Goal: Task Accomplishment & Management: Manage account settings

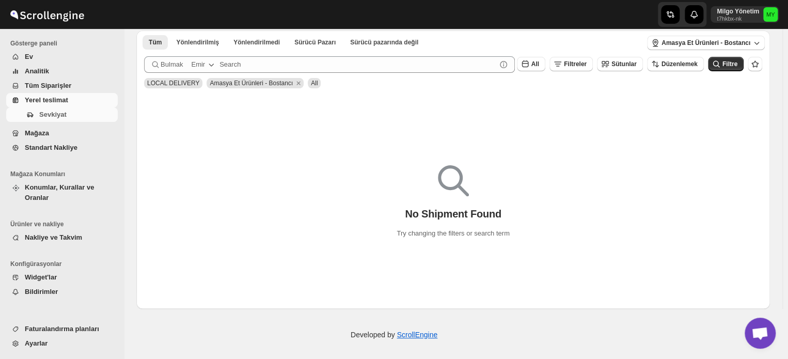
scroll to position [53, 0]
click at [212, 65] on icon "button" at bounding box center [211, 63] width 10 height 10
click at [209, 65] on icon "button" at bounding box center [211, 63] width 10 height 10
click at [204, 63] on button "Emir" at bounding box center [204, 63] width 38 height 17
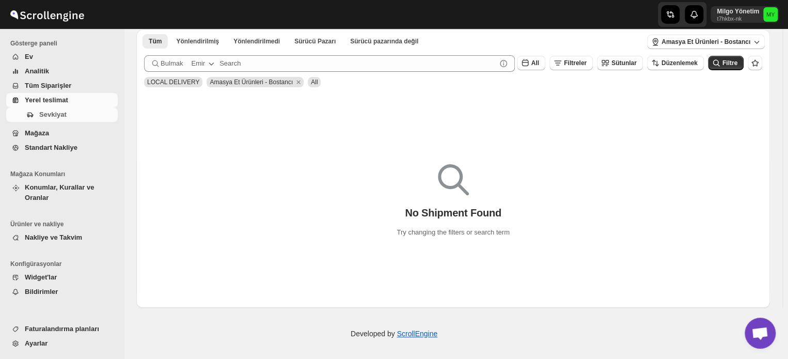
click at [174, 63] on span "Bulmak" at bounding box center [172, 63] width 22 height 10
click at [205, 183] on div "No Shipment Found Try changing the filters or search term" at bounding box center [453, 197] width 634 height 82
click at [42, 134] on span "Mağaza" at bounding box center [37, 133] width 24 height 8
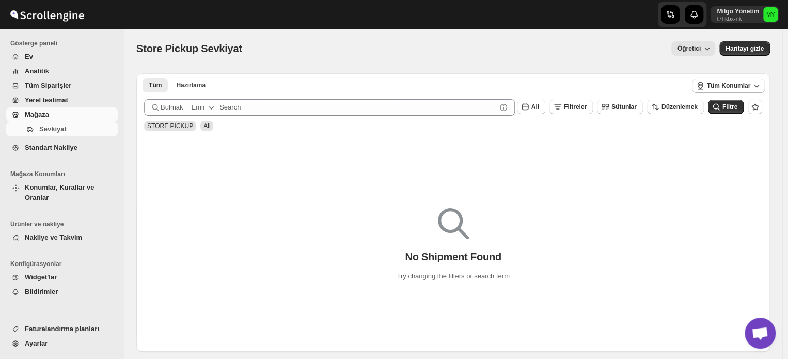
click at [62, 196] on ul "Mağaza Konumları Konumlar, Kurallar ve Oranlar" at bounding box center [59, 188] width 119 height 50
click at [62, 192] on span "Konumlar, Kurallar ve Oranlar" at bounding box center [70, 192] width 91 height 21
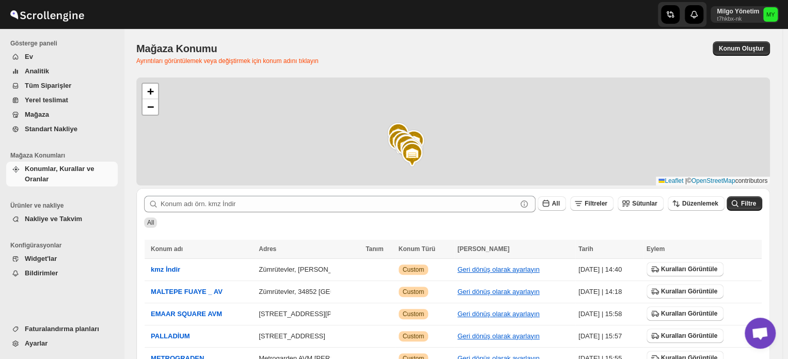
click at [36, 54] on span "Ev" at bounding box center [70, 57] width 91 height 10
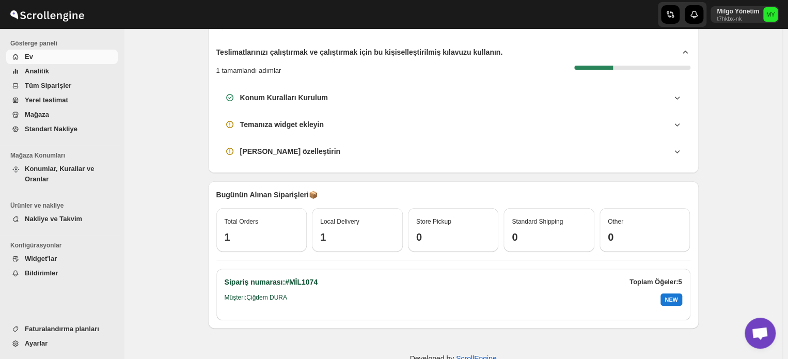
scroll to position [41, 0]
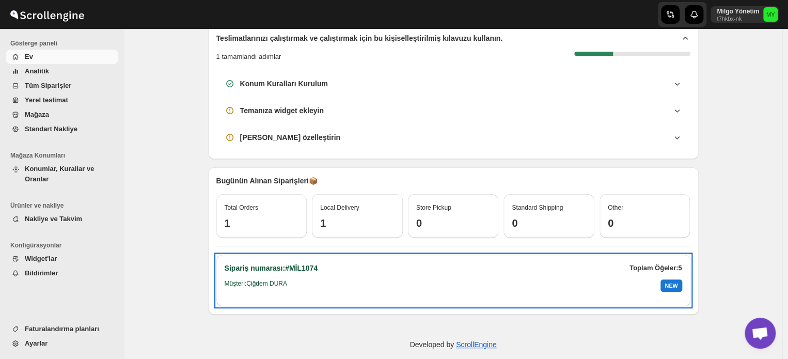
click at [669, 286] on div "NEW" at bounding box center [671, 285] width 21 height 12
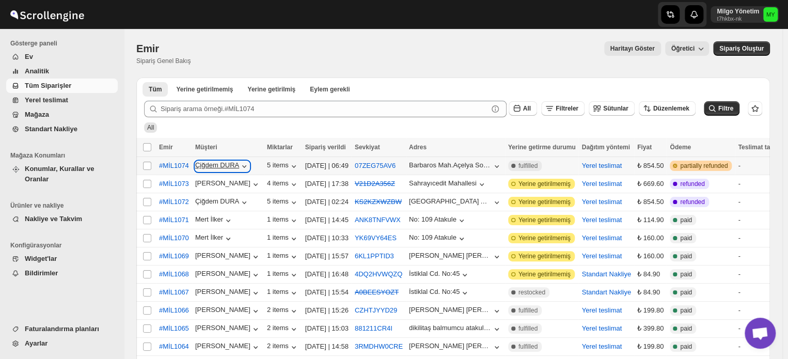
click at [242, 165] on icon "button" at bounding box center [244, 166] width 10 height 10
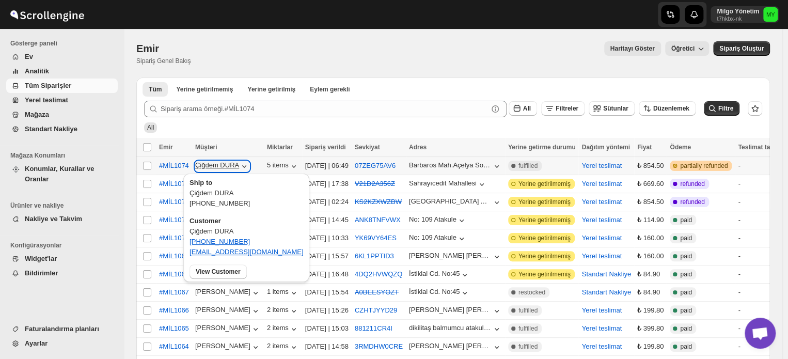
click at [242, 166] on icon "button" at bounding box center [244, 166] width 4 height 3
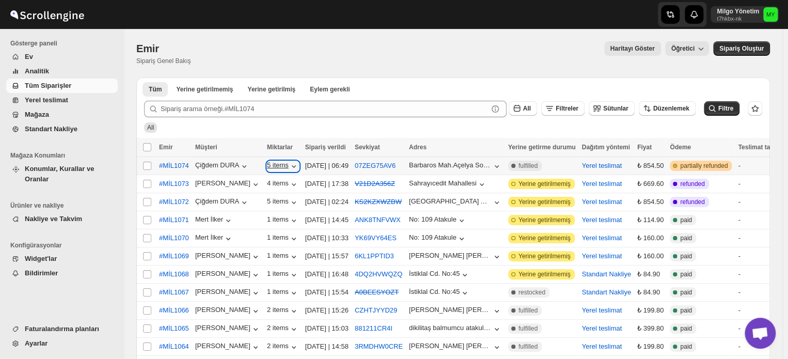
click at [292, 167] on icon "button" at bounding box center [294, 166] width 4 height 3
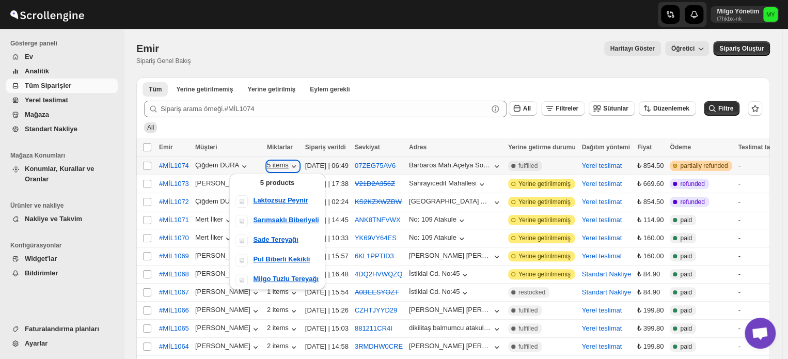
click at [292, 167] on icon "button" at bounding box center [294, 166] width 4 height 3
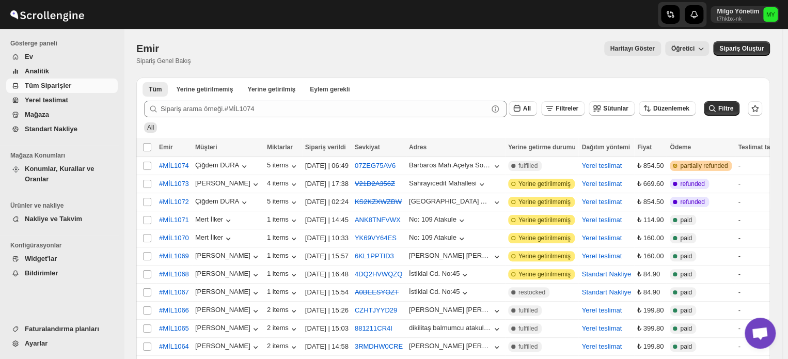
click at [42, 103] on span "Yerel teslimat" at bounding box center [46, 100] width 43 height 8
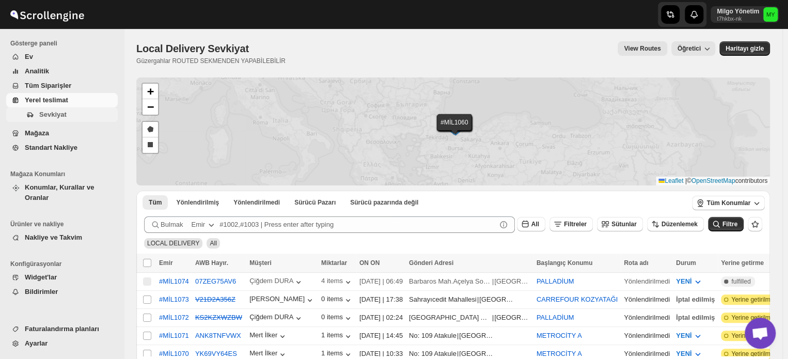
click at [56, 111] on span "Sevkiyat" at bounding box center [52, 115] width 27 height 8
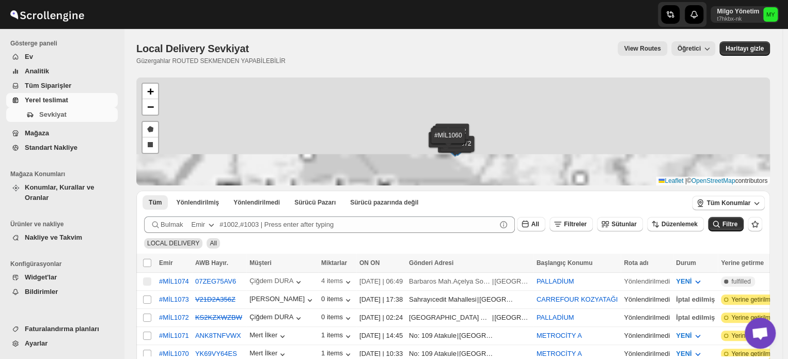
drag, startPoint x: 464, startPoint y: 95, endPoint x: 460, endPoint y: 189, distance: 94.6
click at [460, 189] on div "#MİL1074 #MİL1073 #MİL1072 #MİL1071 #MİL1070 #MİL1069 #MİL1066 #MİL1065 #MİL106…" at bounding box center [453, 306] width 634 height 459
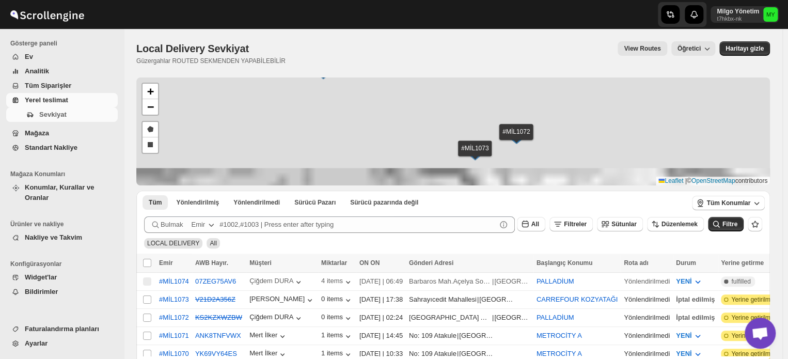
click at [472, 153] on img at bounding box center [474, 154] width 15 height 11
click at [430, 150] on div "#MİL1073 | AWB:- V21D2A356Z" at bounding box center [475, 138] width 118 height 23
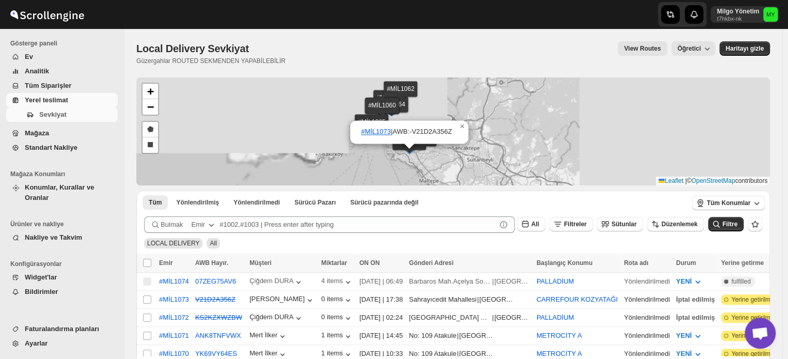
click at [56, 60] on span "Ev" at bounding box center [70, 57] width 91 height 10
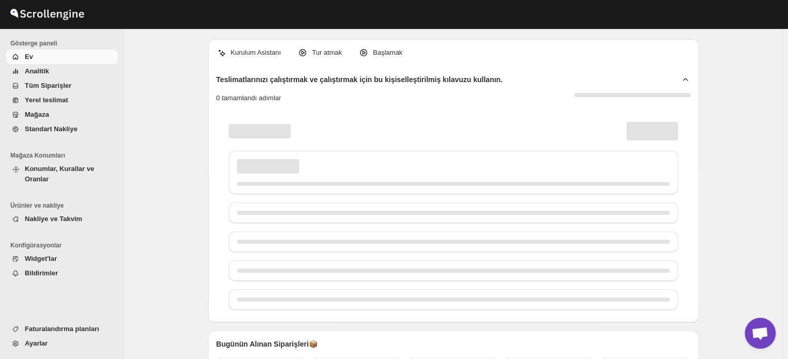
click at [56, 73] on span "Analitik" at bounding box center [70, 71] width 91 height 10
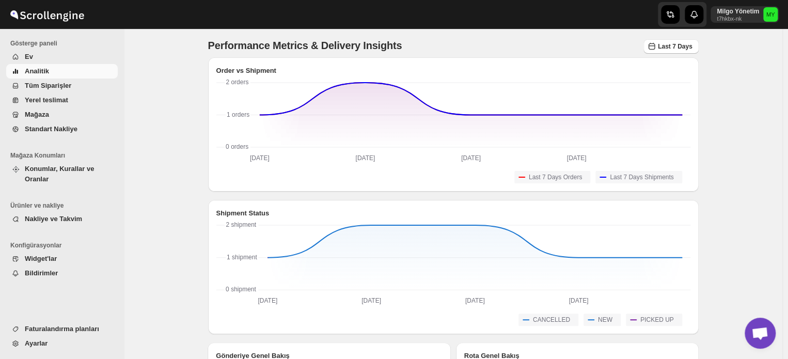
click at [56, 73] on span "Analitik" at bounding box center [70, 71] width 91 height 10
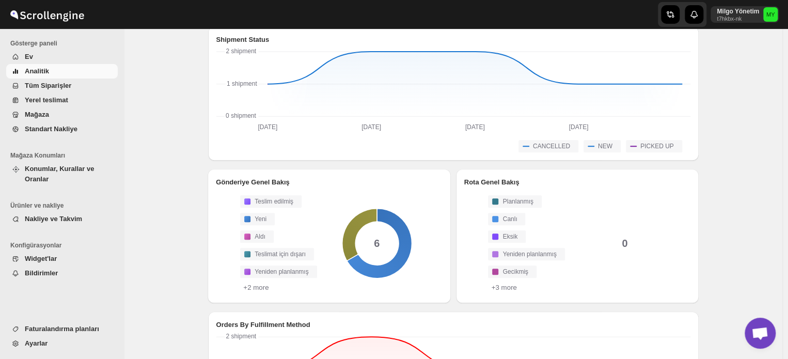
scroll to position [52, 0]
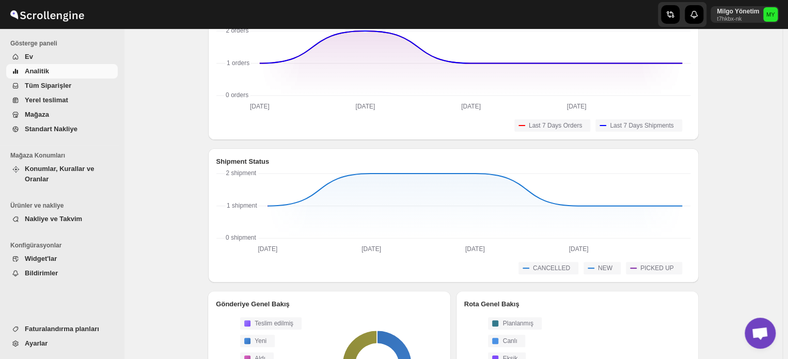
click at [79, 112] on span "Mağaza" at bounding box center [70, 115] width 91 height 10
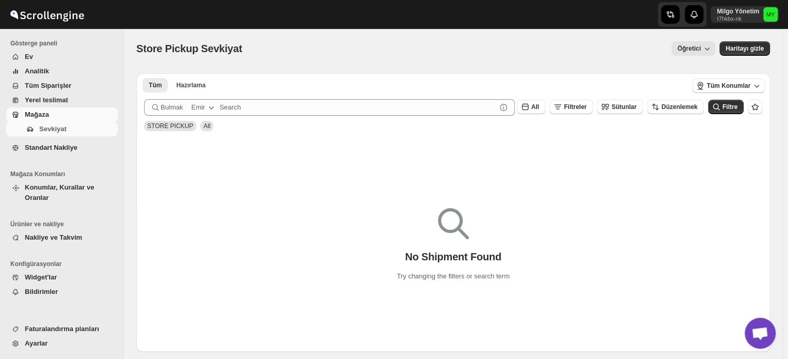
click at [62, 55] on span "Ev" at bounding box center [70, 57] width 91 height 10
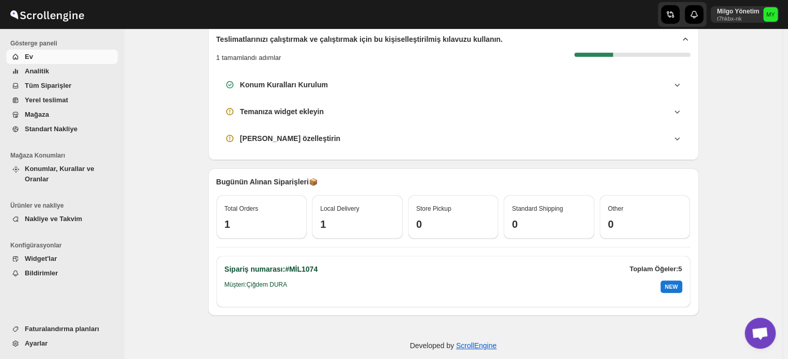
scroll to position [52, 0]
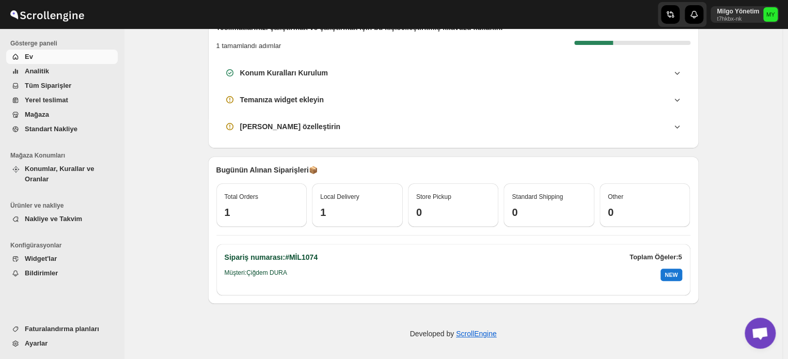
click at [64, 166] on span "Konumlar, Kurallar ve Oranlar" at bounding box center [59, 174] width 69 height 18
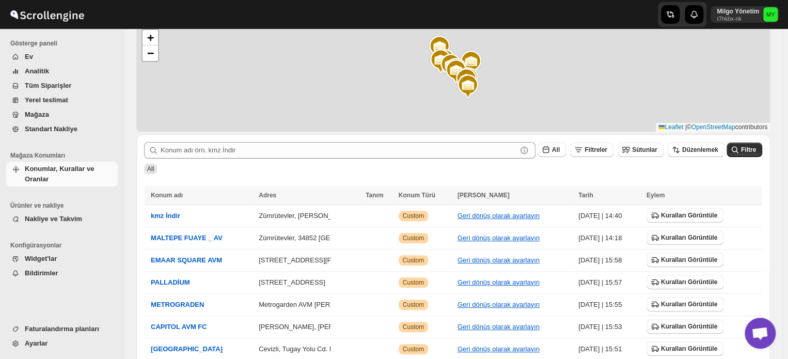
scroll to position [196, 0]
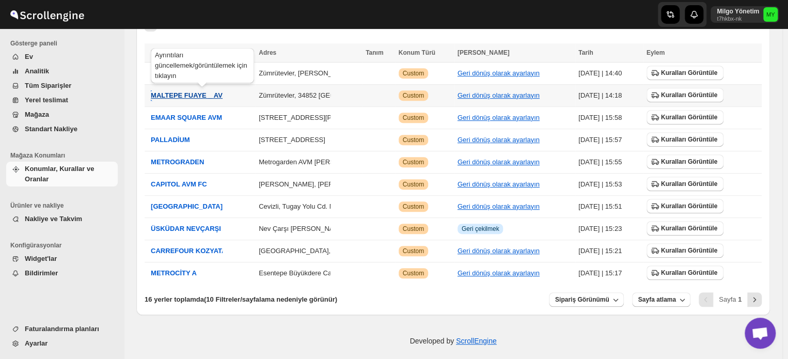
click at [192, 95] on span "MALTEPE FUAYE _ AVM AMASYA" at bounding box center [204, 95] width 107 height 8
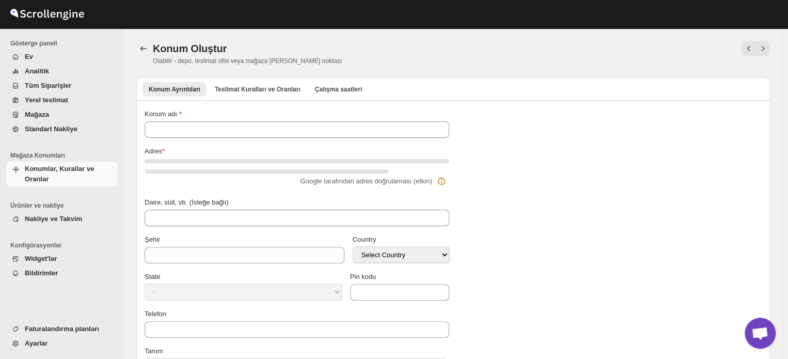
type input "MALTEPE FUAYE _ AVM AMASYA"
type input "Zümrütevler, [PERSON_NAME]., 34852 [GEOGRAPHIC_DATA]/[GEOGRAPHIC_DATA]"
type input "Maltepe"
select select "TR"
type input "34852"
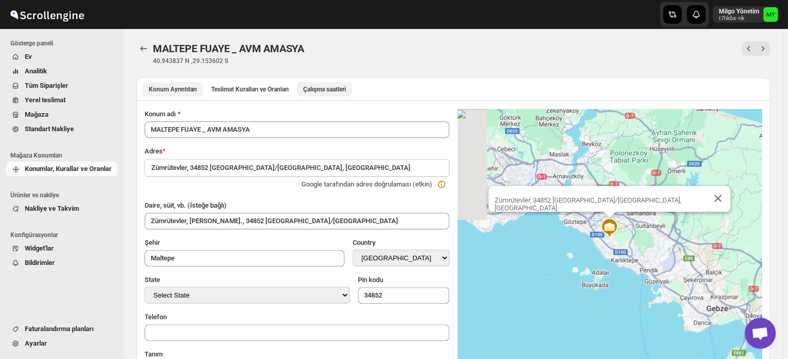
click at [314, 83] on button "Çalışma saatleri" at bounding box center [324, 89] width 55 height 14
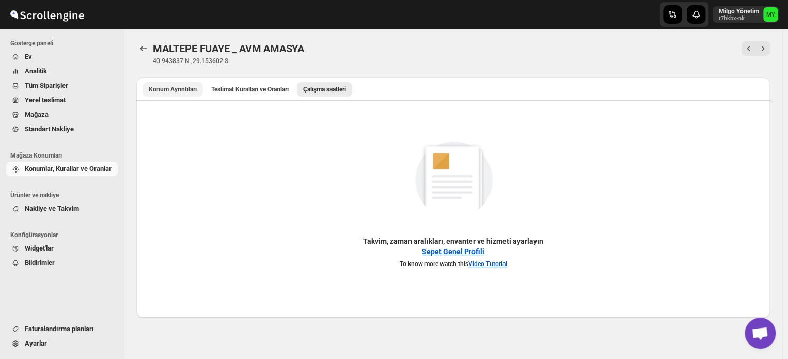
click at [161, 88] on span "Konum Ayrıntıları" at bounding box center [173, 89] width 48 height 8
select select "TR"
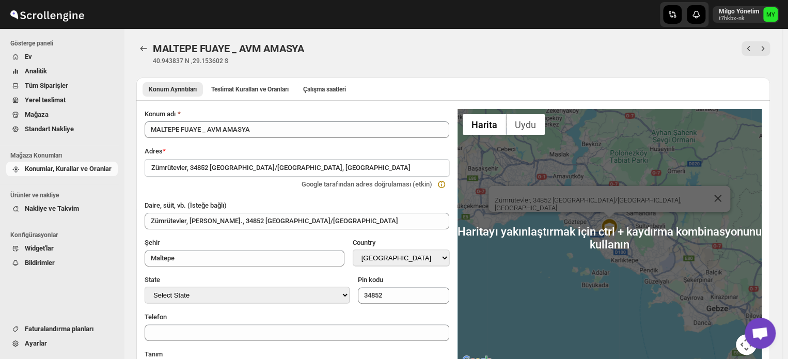
click at [60, 212] on span "Nakliye ve Takvim" at bounding box center [52, 209] width 54 height 8
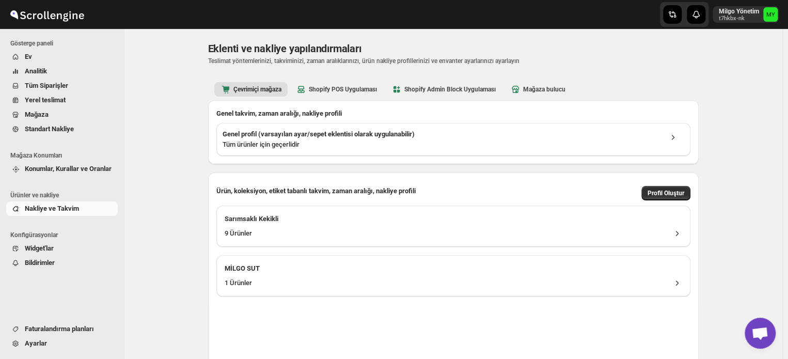
click at [79, 135] on link "Standart Nakliye" at bounding box center [62, 129] width 112 height 14
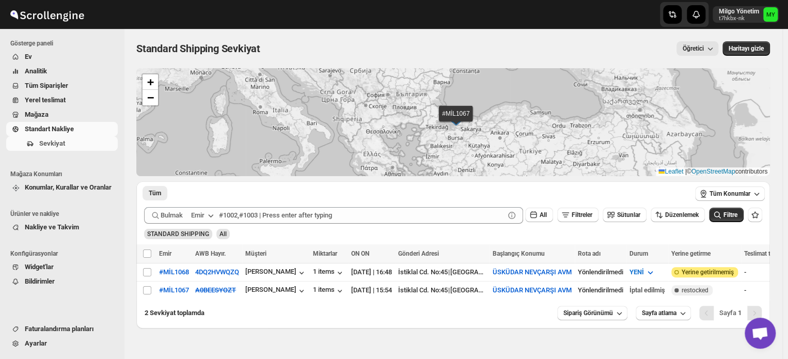
click at [209, 216] on icon "button" at bounding box center [211, 215] width 10 height 10
click at [174, 218] on span "Bulmak" at bounding box center [172, 215] width 22 height 10
click at [204, 213] on div "Emir" at bounding box center [197, 215] width 13 height 10
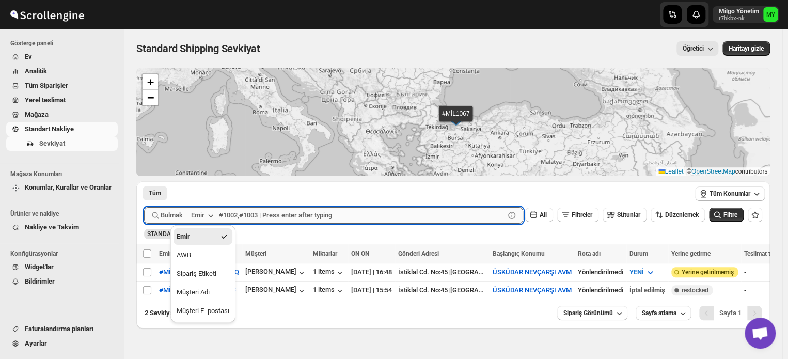
click at [233, 212] on input "text" at bounding box center [362, 215] width 286 height 17
click at [204, 213] on div "Emir" at bounding box center [197, 215] width 13 height 10
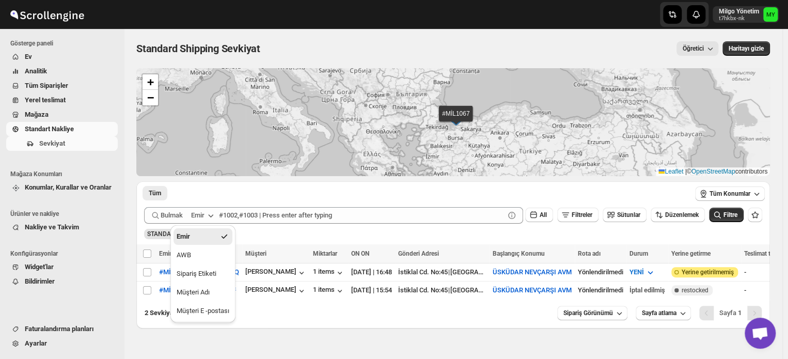
click at [208, 213] on icon "button" at bounding box center [211, 215] width 10 height 10
click at [43, 54] on span "Ev" at bounding box center [70, 57] width 91 height 10
